Goal: Information Seeking & Learning: Learn about a topic

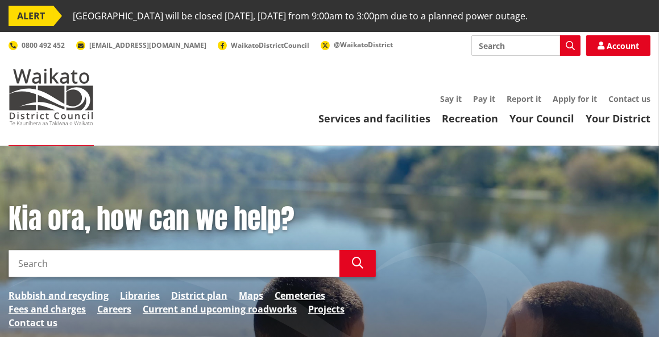
click at [491, 47] on input "Search" at bounding box center [525, 45] width 109 height 20
type input "buidling consent"
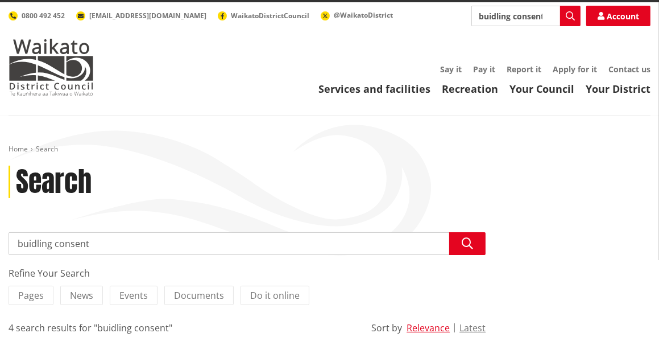
scroll to position [57, 0]
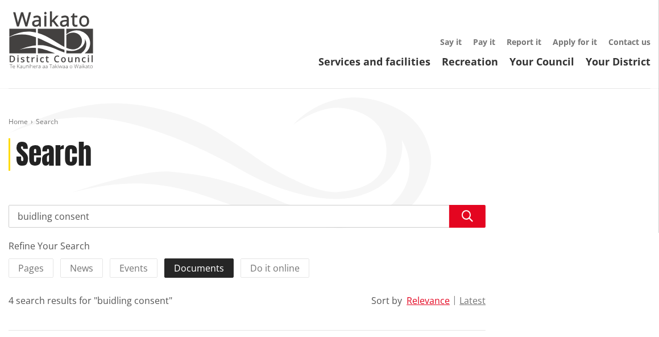
click at [187, 270] on span "Documents" at bounding box center [199, 268] width 50 height 13
click at [0, 0] on input "Documents" at bounding box center [0, 0] width 0 height 0
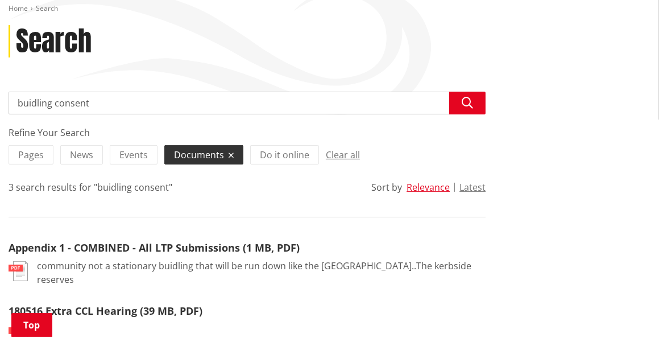
scroll to position [171, 0]
drag, startPoint x: 100, startPoint y: 97, endPoint x: 85, endPoint y: 95, distance: 15.5
click at [85, 95] on input "buidling consent" at bounding box center [247, 102] width 477 height 23
click at [39, 102] on input "buidling consent" at bounding box center [247, 102] width 477 height 23
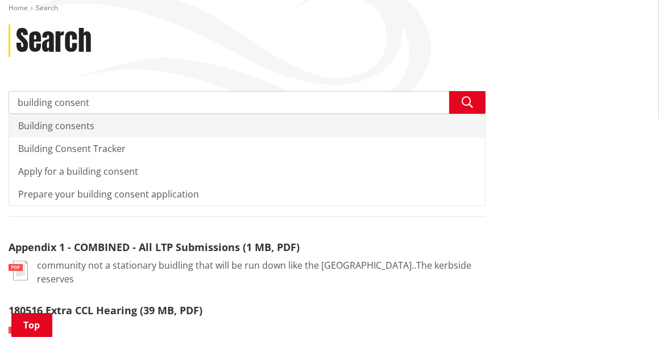
click at [81, 130] on div "Building consents" at bounding box center [247, 125] width 476 height 23
type input "Building consents"
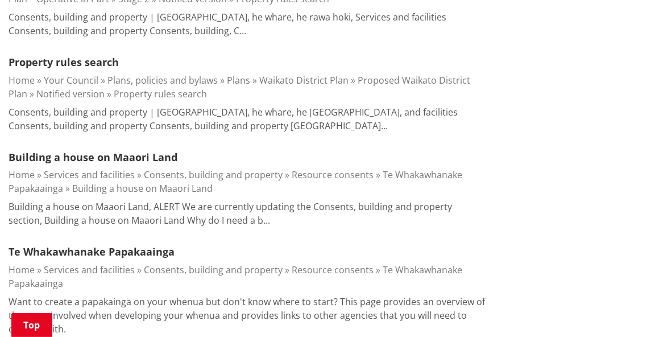
scroll to position [1308, 0]
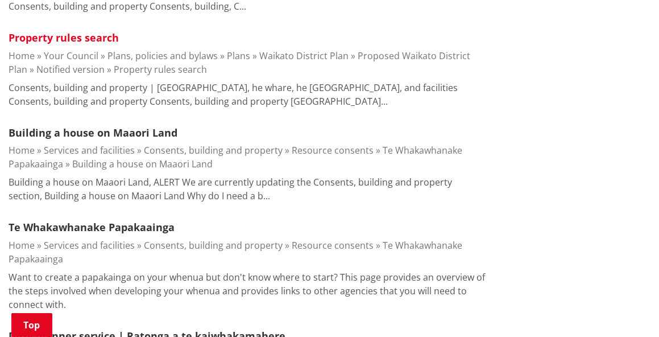
click at [82, 34] on link "Property rules search" at bounding box center [64, 38] width 110 height 14
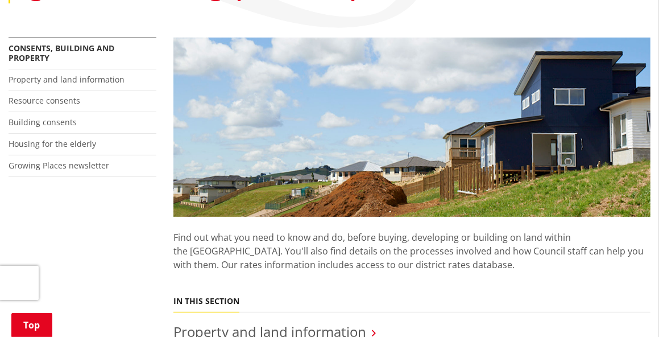
scroll to position [284, 0]
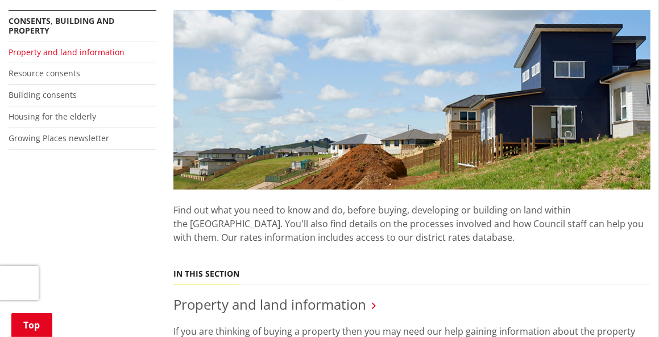
click at [82, 52] on link "Property and land information" at bounding box center [67, 52] width 116 height 11
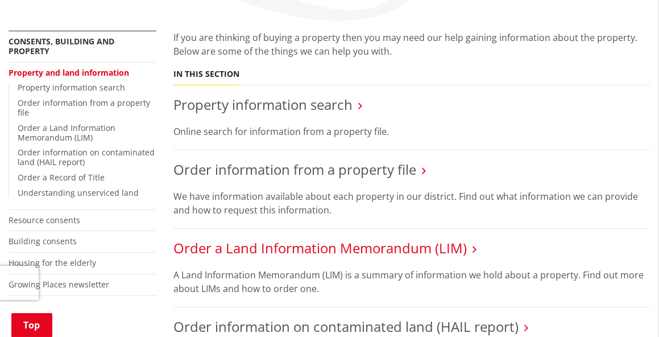
scroll to position [284, 0]
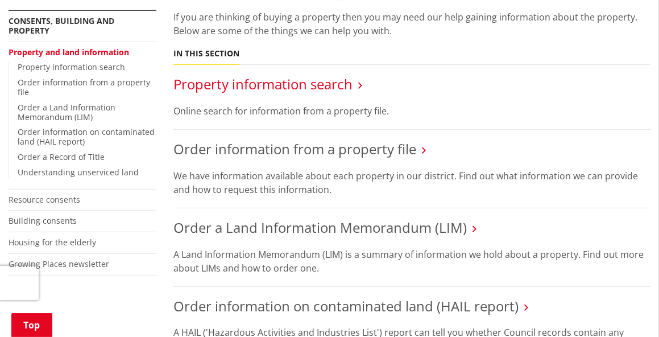
click at [292, 74] on link "Property information search" at bounding box center [262, 83] width 179 height 19
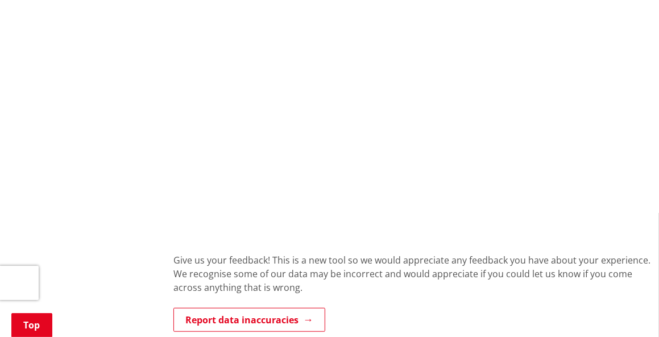
scroll to position [1080, 0]
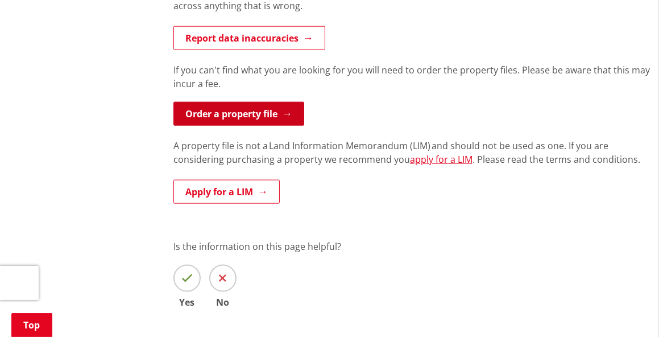
click at [257, 115] on link "Order a property file" at bounding box center [238, 114] width 131 height 24
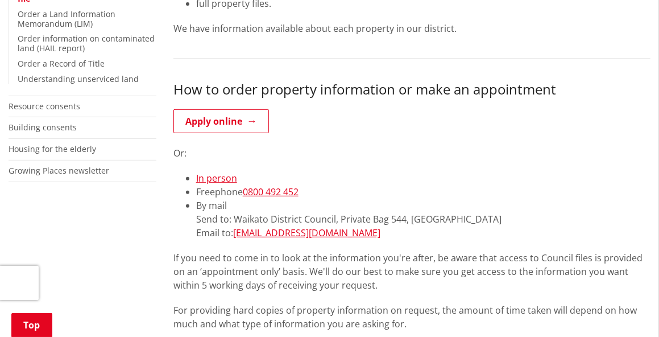
scroll to position [398, 0]
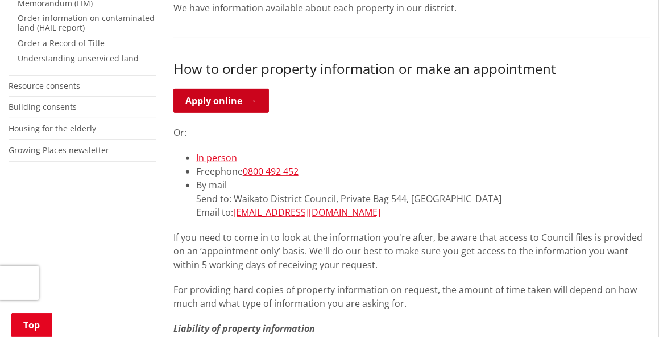
click at [241, 100] on link "Apply online" at bounding box center [221, 101] width 96 height 24
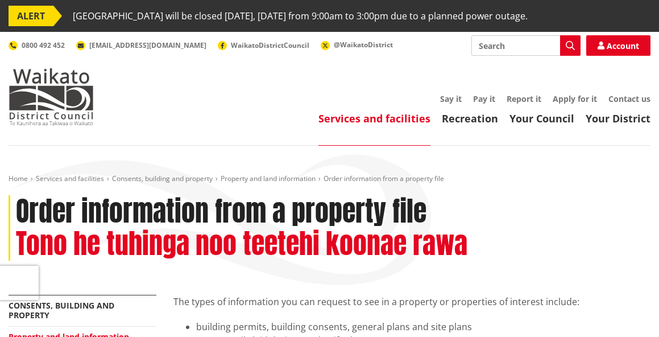
scroll to position [398, 0]
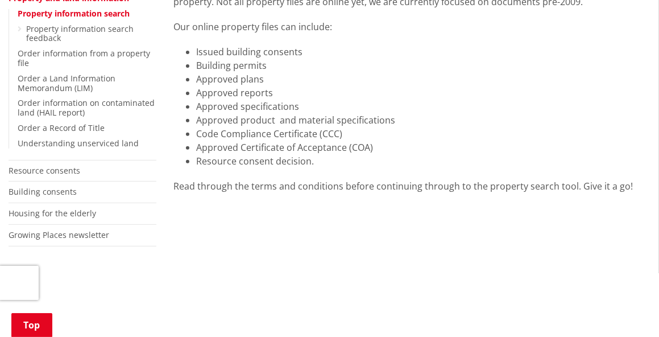
scroll to position [341, 0]
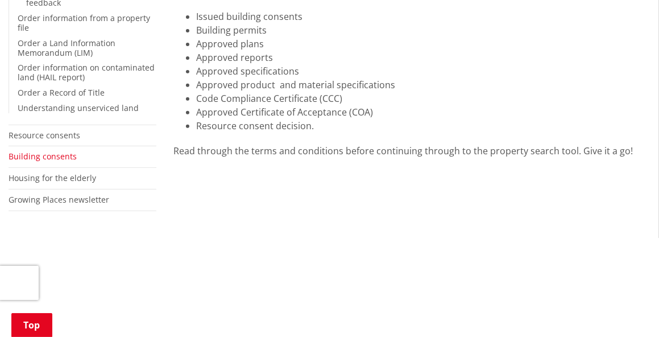
click at [59, 159] on link "Building consents" at bounding box center [43, 156] width 68 height 11
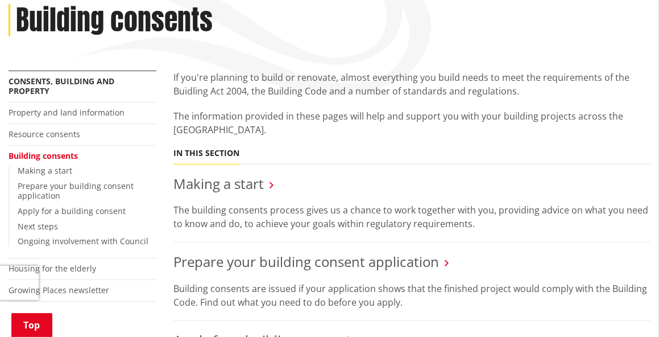
scroll to position [171, 0]
